Goal: Information Seeking & Learning: Check status

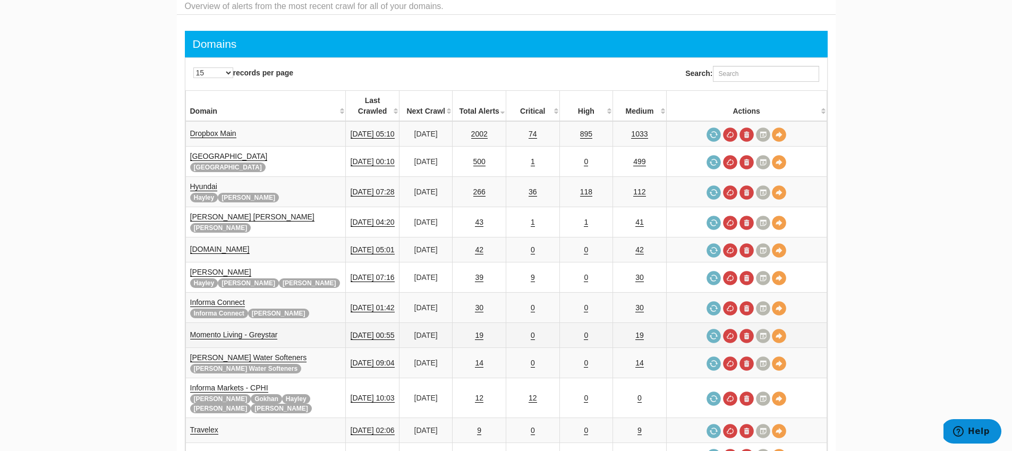
scroll to position [104, 0]
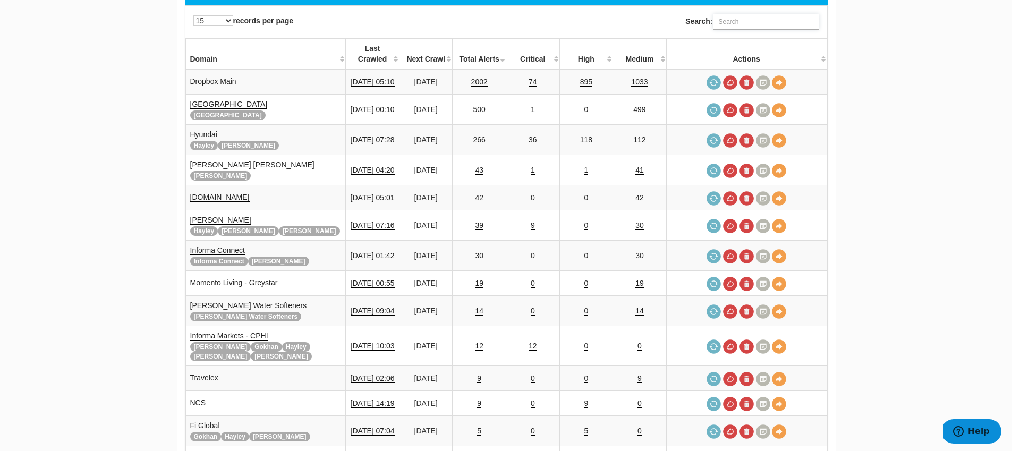
click at [759, 22] on input "Search:" at bounding box center [766, 22] width 106 height 16
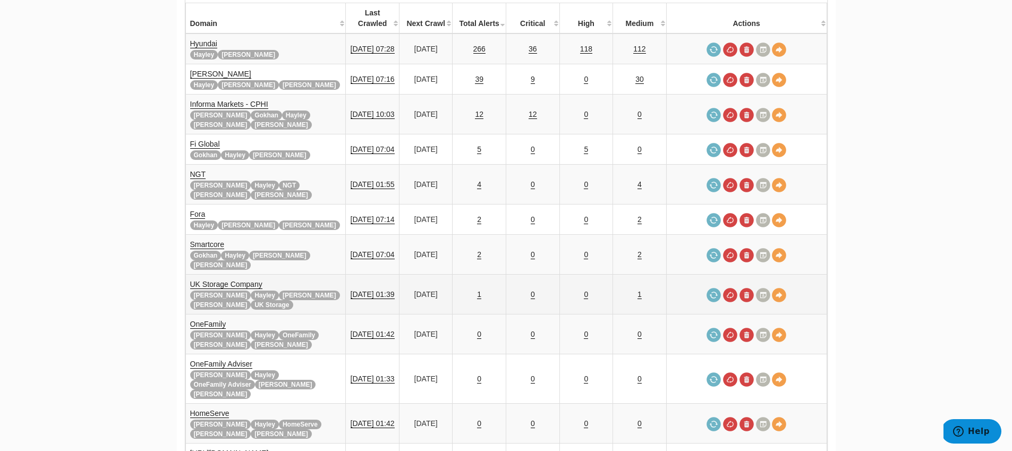
scroll to position [83, 0]
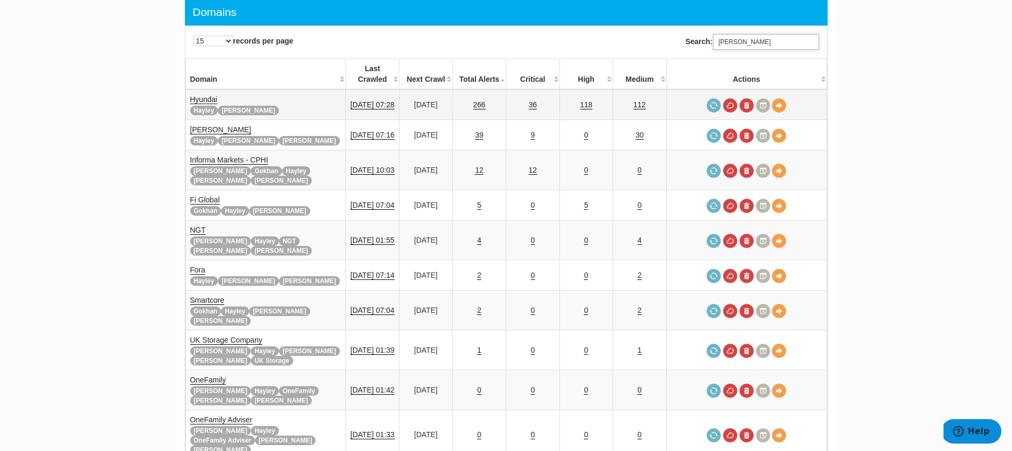
type input "tara"
click at [207, 95] on link "Hyundai" at bounding box center [203, 99] width 27 height 9
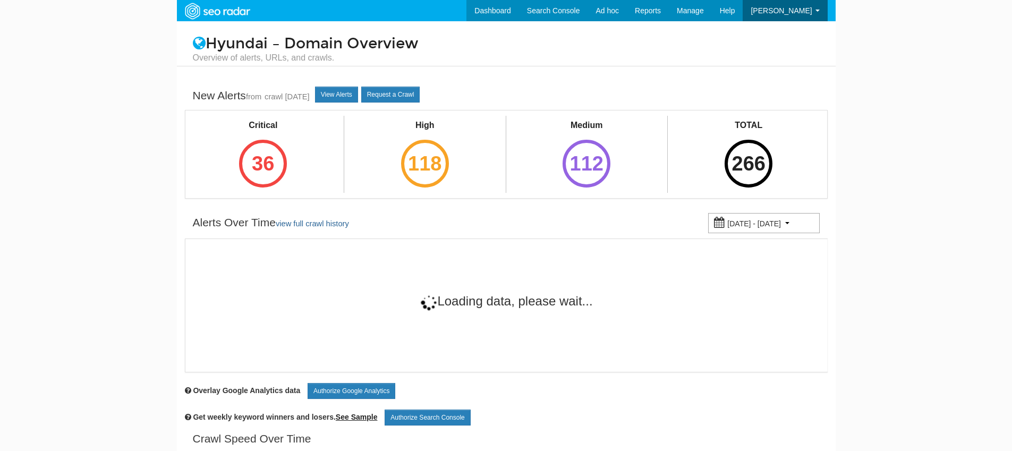
scroll to position [42, 0]
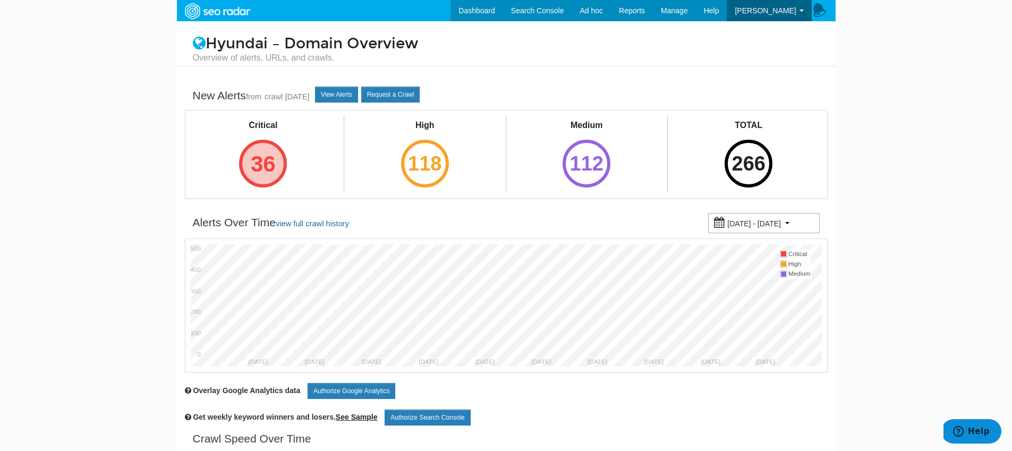
click at [260, 154] on div "36" at bounding box center [263, 164] width 48 height 48
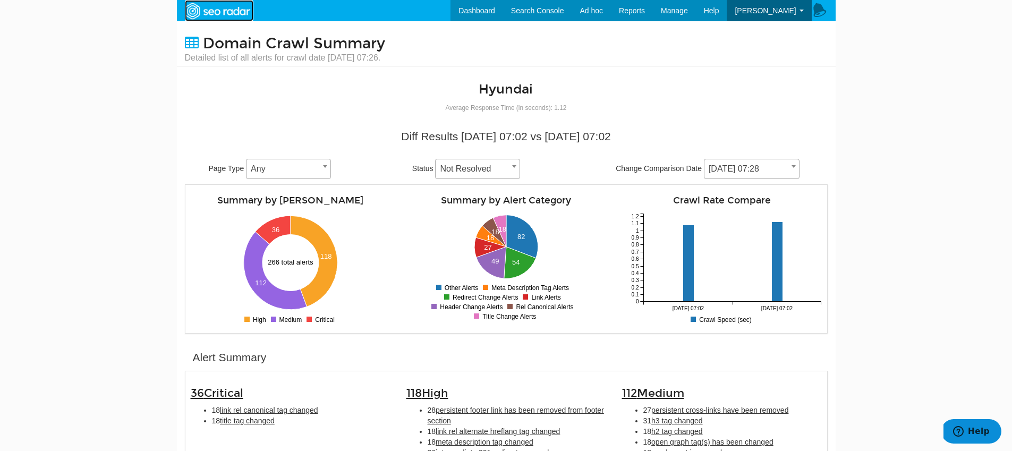
click at [239, 11] on img at bounding box center [217, 11] width 73 height 19
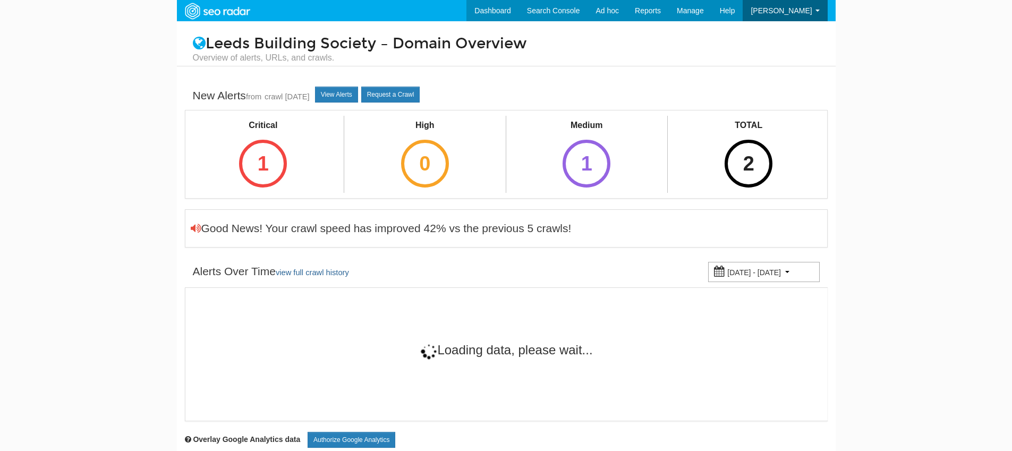
scroll to position [42, 0]
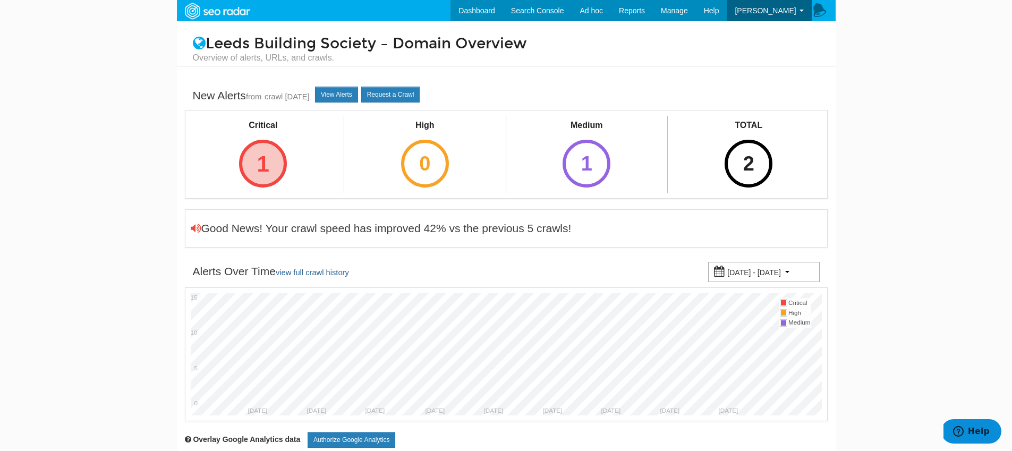
click at [281, 157] on div "1" at bounding box center [263, 164] width 48 height 48
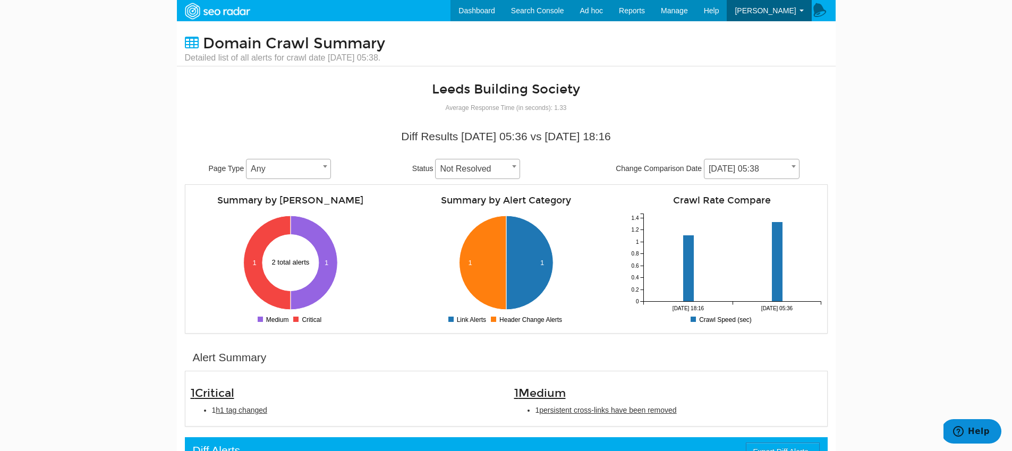
click at [250, 411] on span "h1 tag changed" at bounding box center [242, 410] width 52 height 8
type input "h1 tag changed"
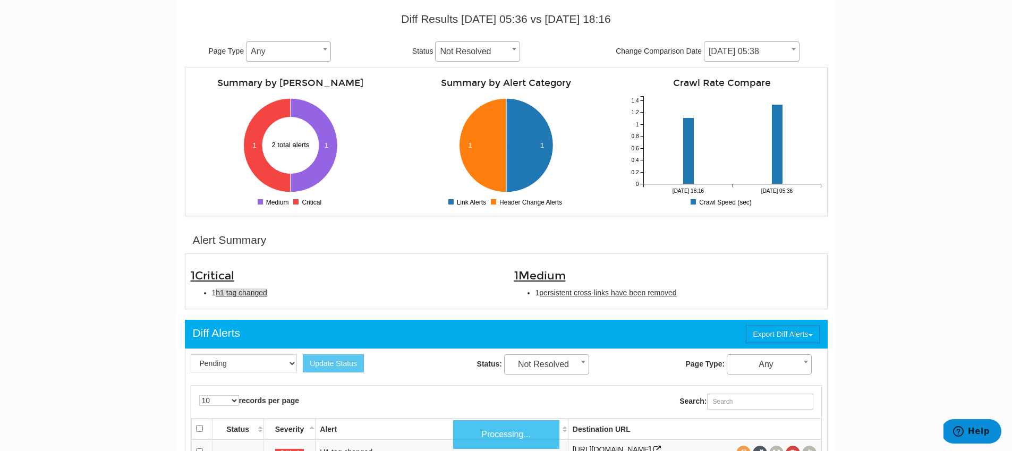
scroll to position [345, 0]
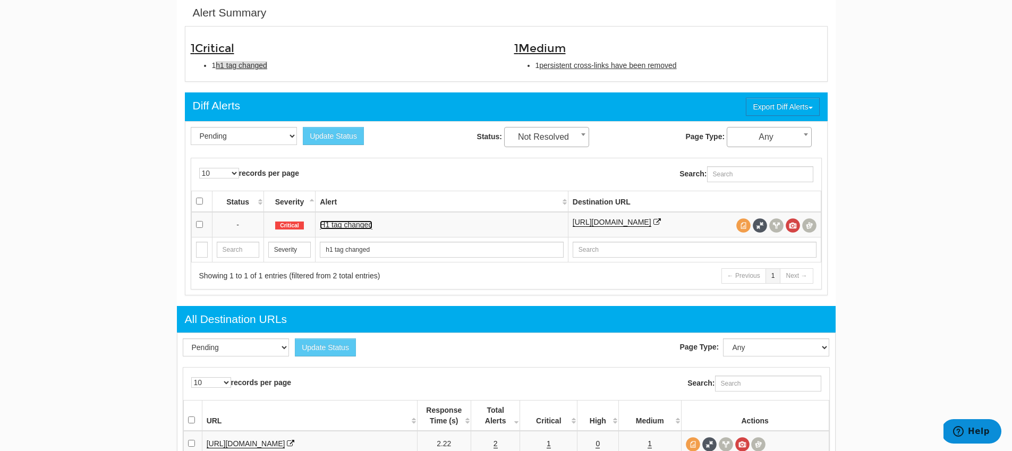
click at [359, 224] on link "H1 tag changed" at bounding box center [346, 224] width 53 height 9
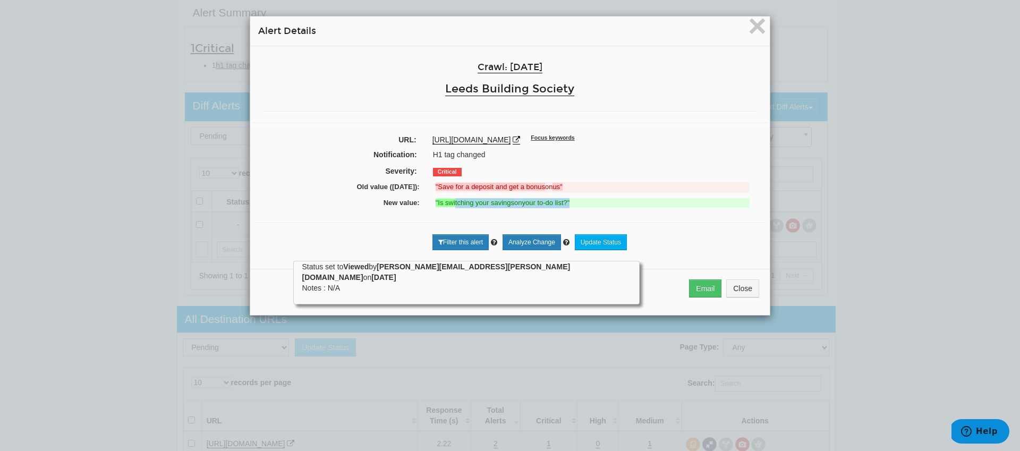
drag, startPoint x: 454, startPoint y: 205, endPoint x: 624, endPoint y: 205, distance: 170.0
click at [624, 205] on ins ""Is switching your savings on your to-do list?"" at bounding box center [593, 203] width 314 height 10
drag, startPoint x: 587, startPoint y: 207, endPoint x: 438, endPoint y: 181, distance: 151.6
click at [438, 181] on div "Crawl: [DATE] Leeds Building Society URL: [URL][DOMAIN_NAME] Focus keywords Not…" at bounding box center [510, 153] width 520 height 215
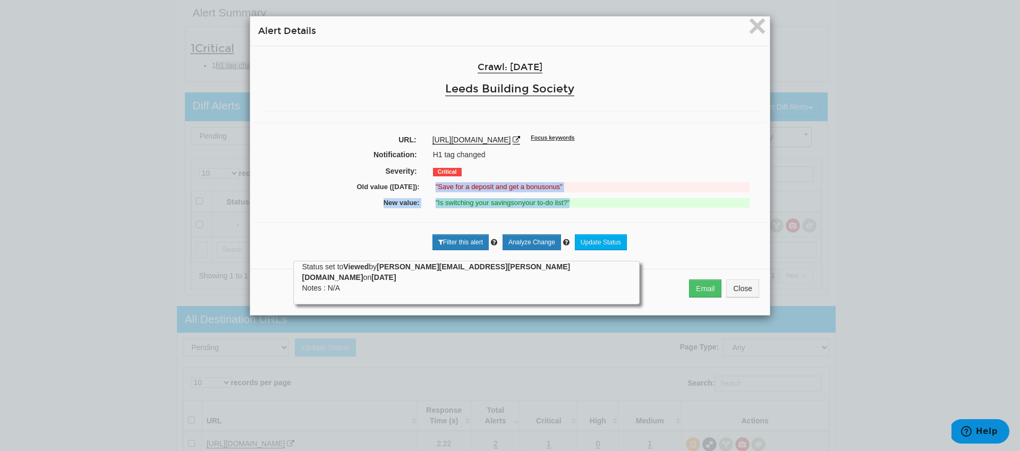
drag, startPoint x: 541, startPoint y: 125, endPoint x: 583, endPoint y: 120, distance: 42.3
click at [544, 123] on div "Crawl: [DATE] Leeds Building Society URL: [URL][DOMAIN_NAME] Focus keywords Not…" at bounding box center [510, 153] width 520 height 215
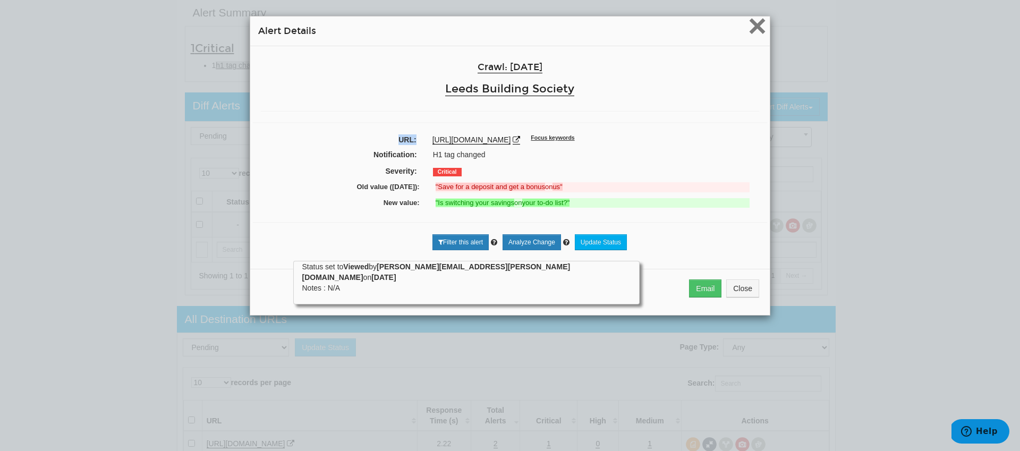
click at [753, 28] on span "×" at bounding box center [757, 26] width 19 height 36
